Goal: Find specific page/section: Find specific page/section

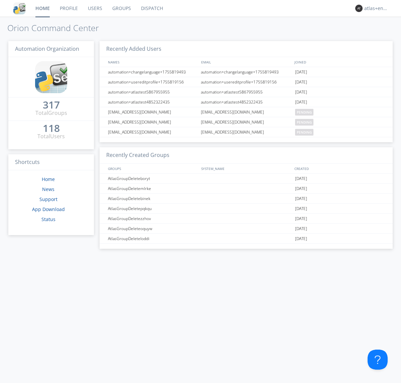
click at [151, 8] on link "Dispatch" at bounding box center [152, 8] width 32 height 17
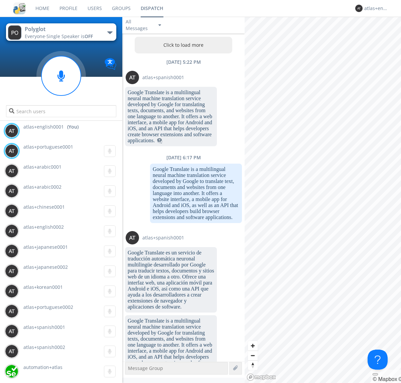
click at [182, 45] on button "Click to load more" at bounding box center [184, 45] width 98 height 17
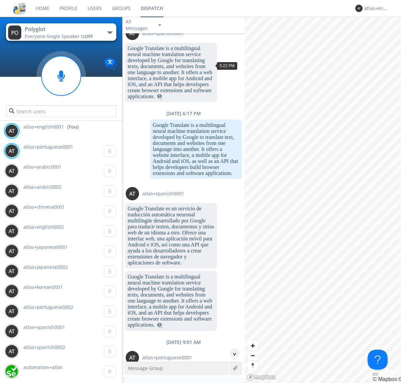
scroll to position [44, 0]
click at [232, 354] on div "^" at bounding box center [235, 354] width 10 height 10
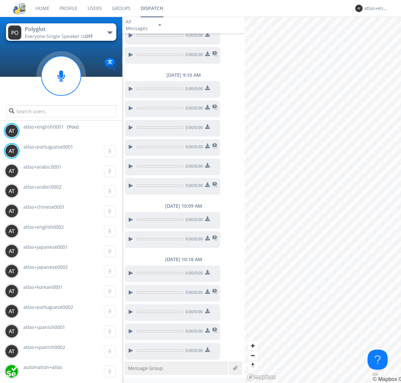
scroll to position [404, 0]
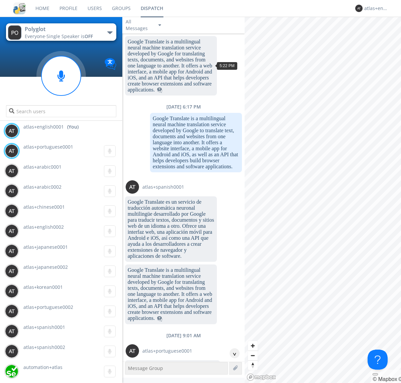
scroll to position [51, 0]
click at [232, 354] on div "^" at bounding box center [235, 354] width 10 height 10
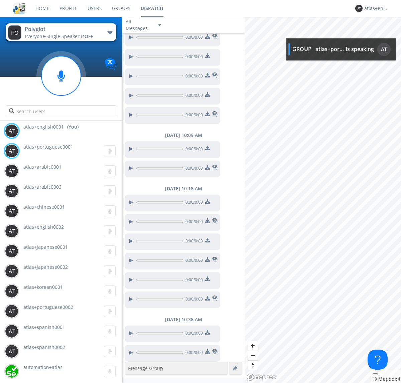
scroll to position [457, 0]
